Goal: Check status

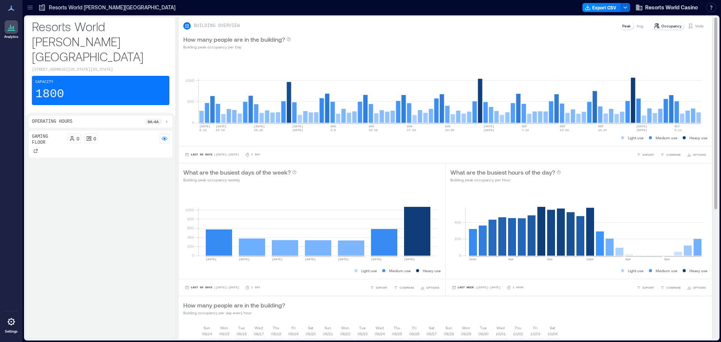
click at [695, 27] on p "Visits" at bounding box center [699, 26] width 9 height 6
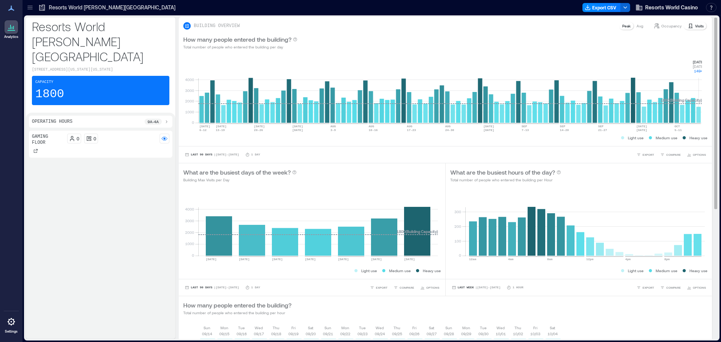
click at [698, 112] on rect at bounding box center [450, 91] width 504 height 64
drag, startPoint x: 690, startPoint y: 57, endPoint x: 704, endPoint y: 75, distance: 23.0
click at [704, 75] on div "0 1000 2000 3000 4000 JUL 6-12 JUL 13-19 JUL 20-26 JUL 27 AUG 2 AUG 3-9 AUG 10-…" at bounding box center [445, 100] width 533 height 92
copy g "Oct 9 Thursday 1494"
